Goal: Information Seeking & Learning: Learn about a topic

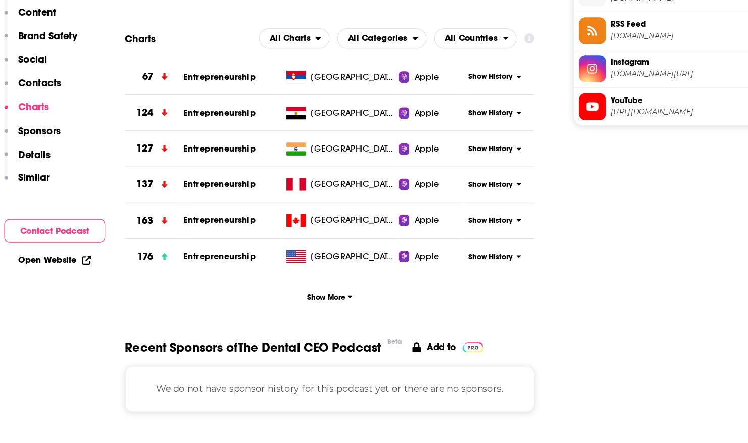
scroll to position [1020, 0]
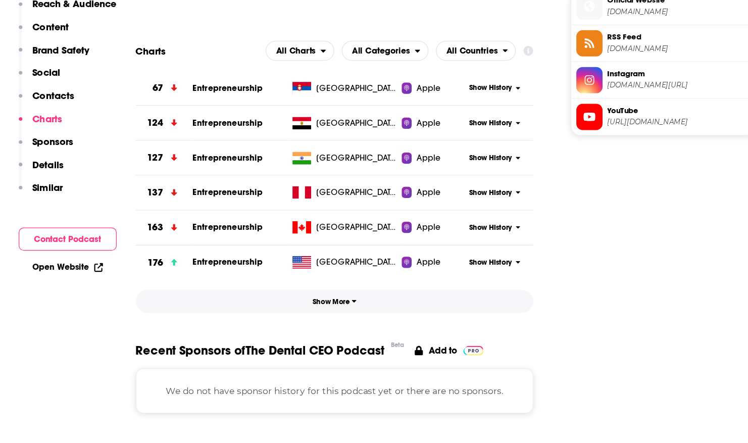
click at [334, 328] on span "Show More" at bounding box center [331, 326] width 36 height 7
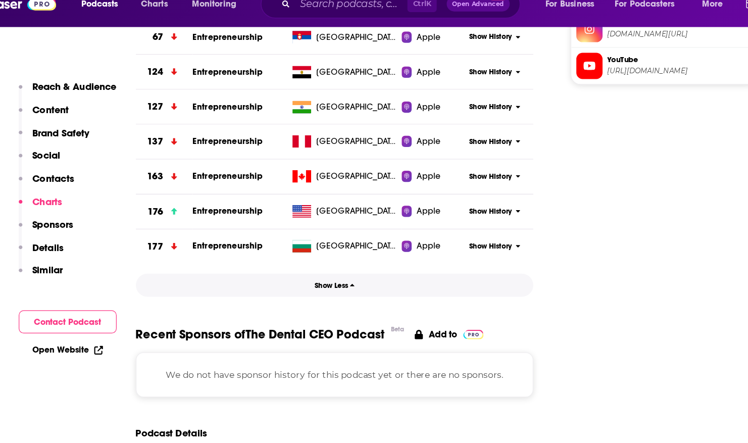
scroll to position [968, 0]
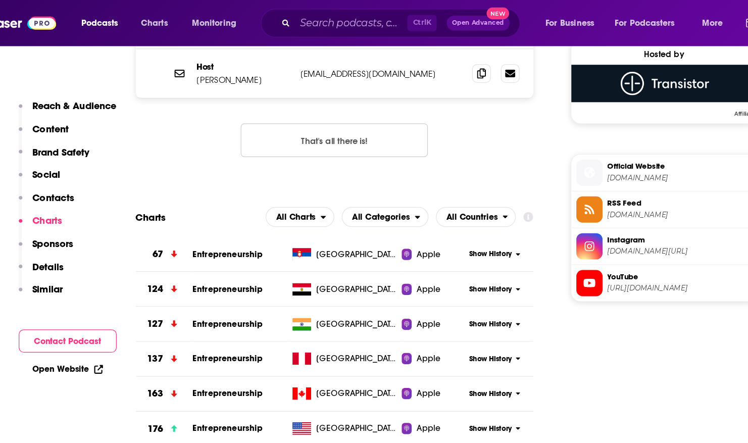
click at [98, 178] on p "Charts" at bounding box center [98, 179] width 24 height 10
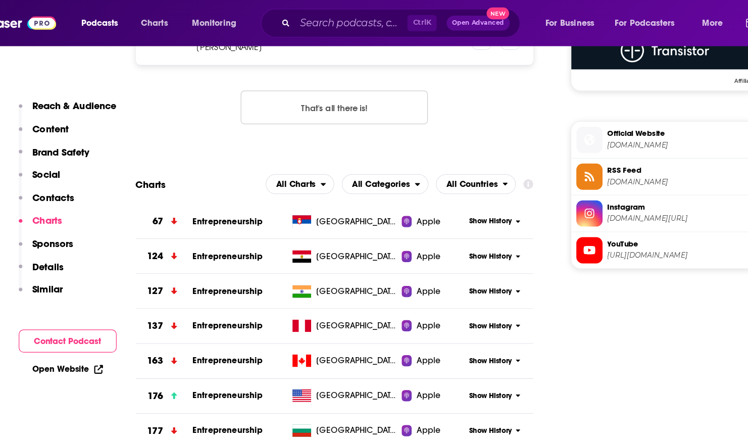
click at [98, 178] on p "Charts" at bounding box center [98, 179] width 24 height 10
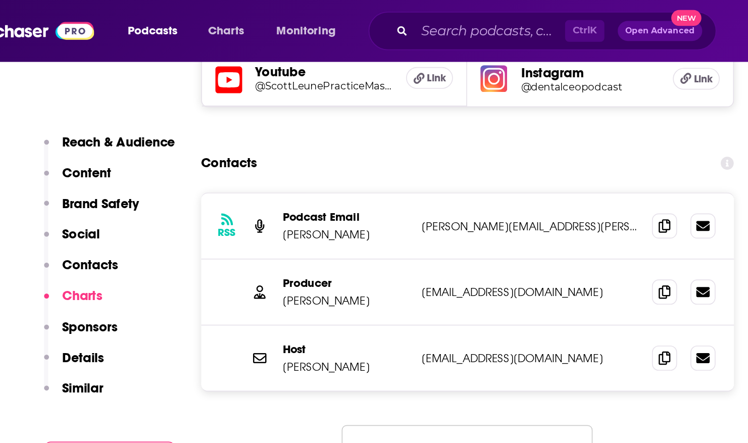
scroll to position [805, 0]
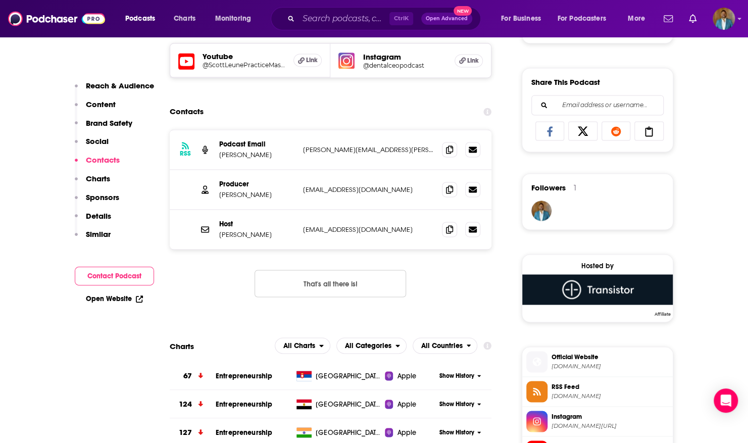
scroll to position [801, 0]
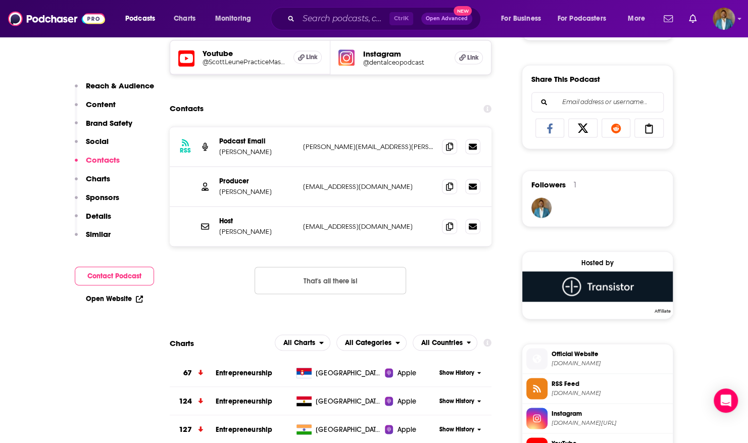
click at [105, 138] on p "Social" at bounding box center [97, 141] width 23 height 10
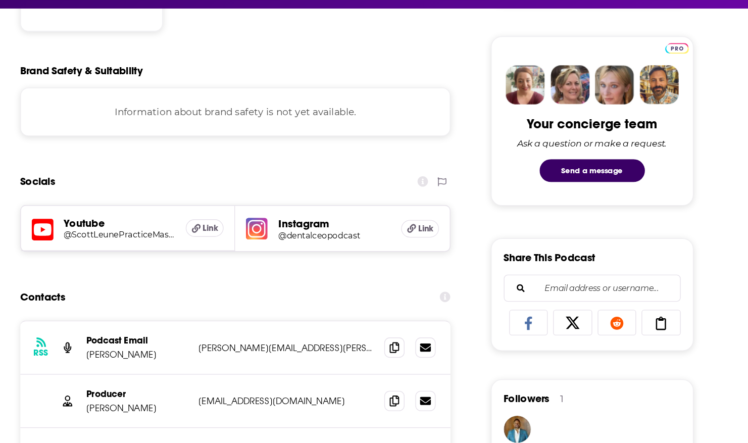
scroll to position [657, 0]
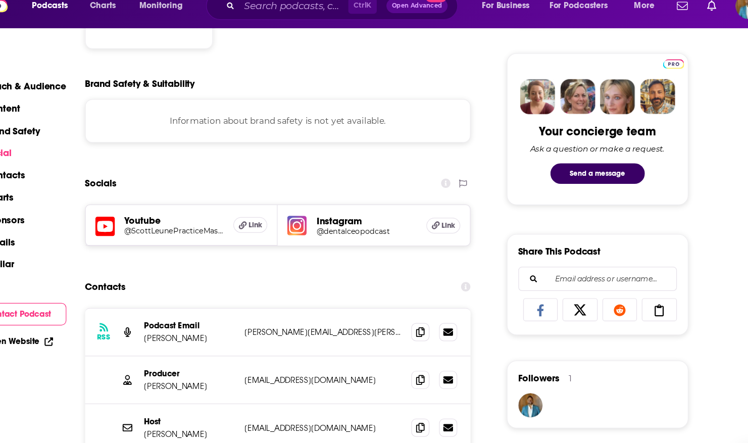
click at [172, 165] on h2 "Socials" at bounding box center [183, 166] width 26 height 19
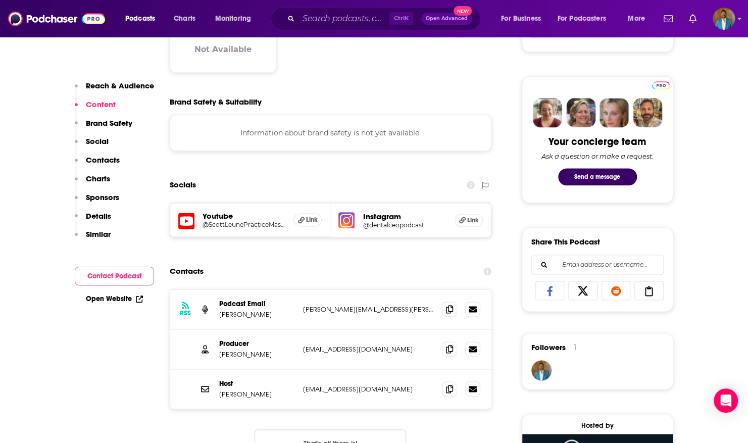
scroll to position [0, 0]
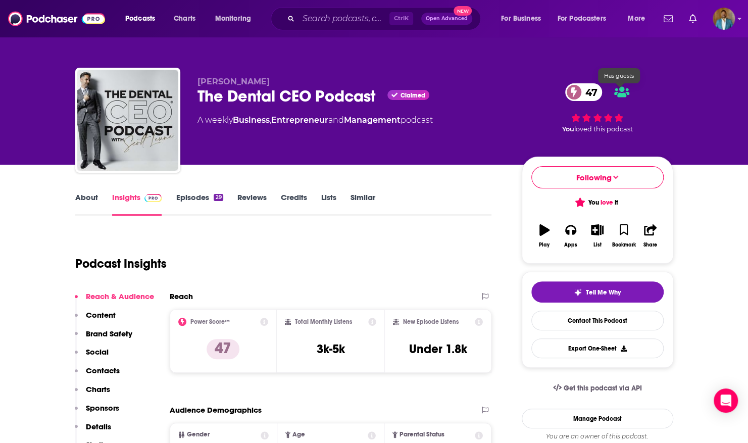
click at [619, 92] on icon at bounding box center [621, 92] width 15 height 12
click at [194, 200] on link "Episodes 29" at bounding box center [199, 203] width 47 height 23
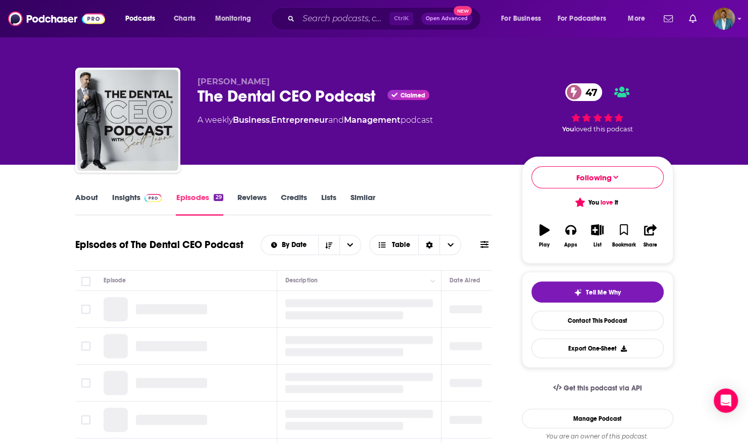
click at [252, 196] on link "Reviews" at bounding box center [251, 203] width 29 height 23
click at [291, 196] on link "Credits" at bounding box center [294, 203] width 26 height 23
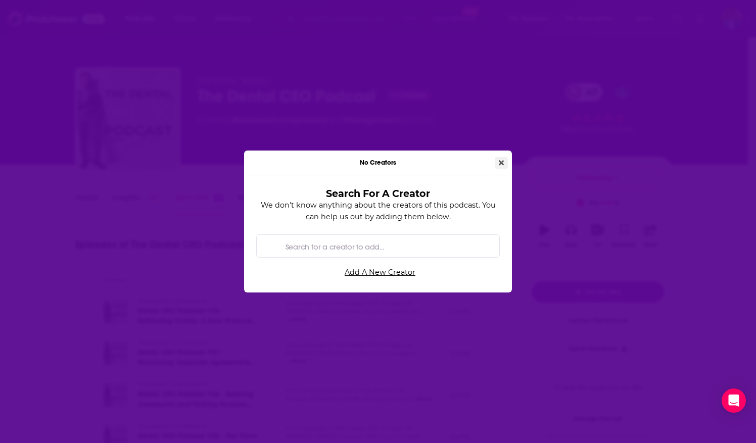
click at [500, 159] on button "Close" at bounding box center [500, 163] width 13 height 12
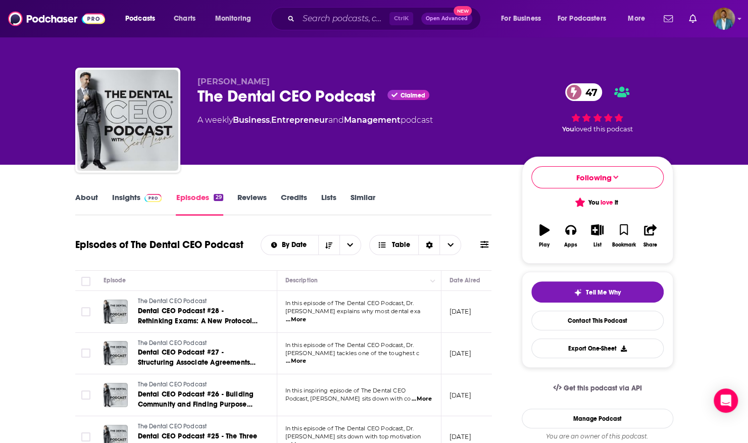
click at [327, 196] on link "Lists" at bounding box center [328, 203] width 15 height 23
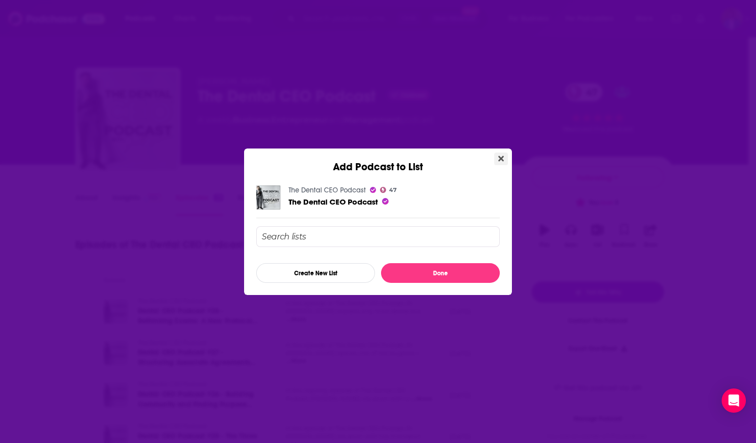
click at [504, 155] on button "Close" at bounding box center [501, 159] width 14 height 13
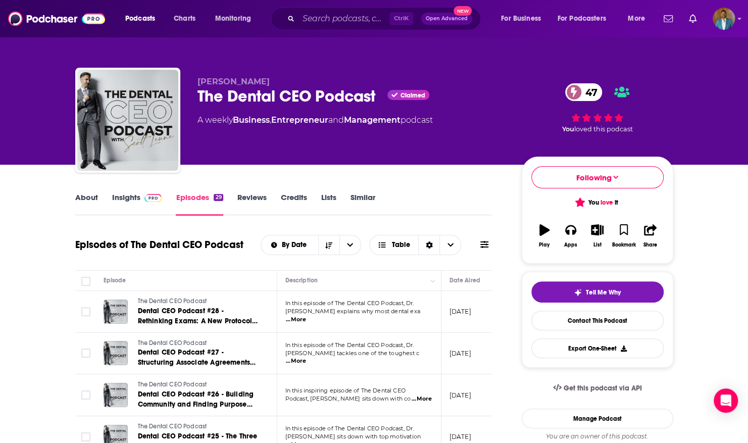
click at [362, 200] on link "Similar" at bounding box center [363, 203] width 25 height 23
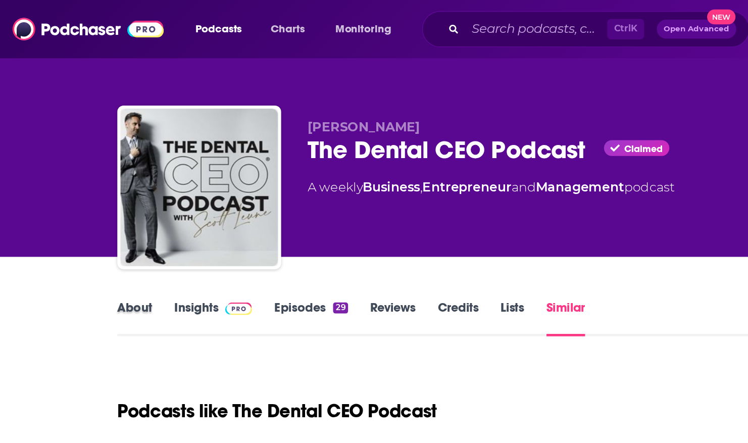
click at [100, 199] on div "About" at bounding box center [93, 203] width 37 height 23
click at [87, 195] on link "About" at bounding box center [86, 203] width 23 height 23
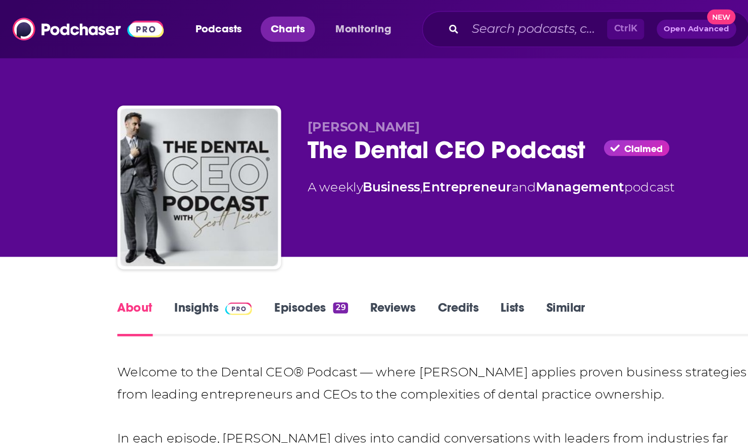
click at [189, 17] on span "Charts" at bounding box center [185, 19] width 22 height 14
